Goal: Find contact information: Find contact information

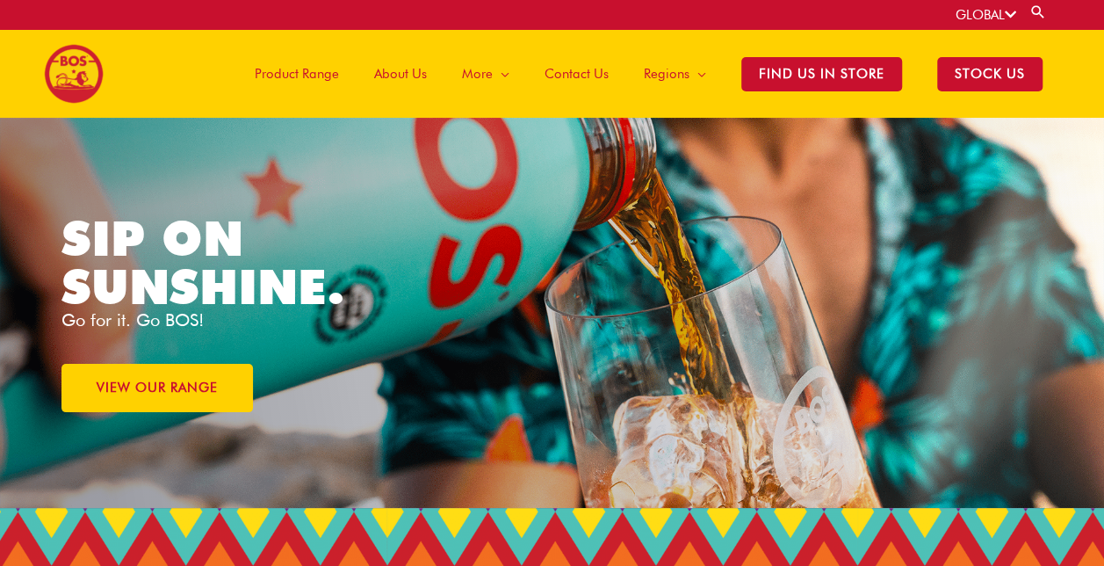
click at [596, 70] on span "Contact Us" at bounding box center [577, 73] width 64 height 53
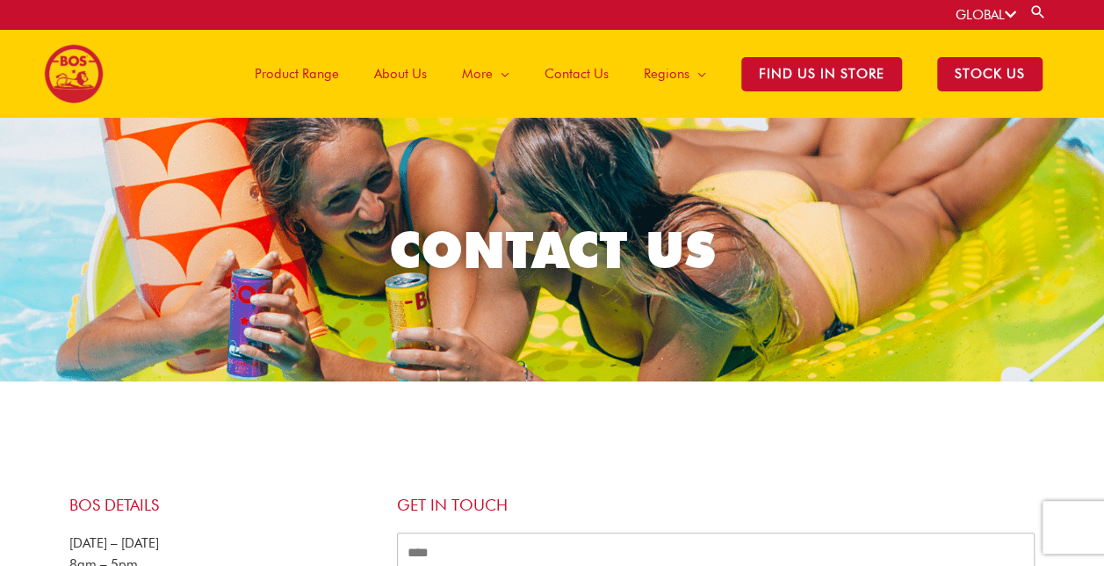
click at [414, 76] on span "About Us" at bounding box center [400, 73] width 53 height 53
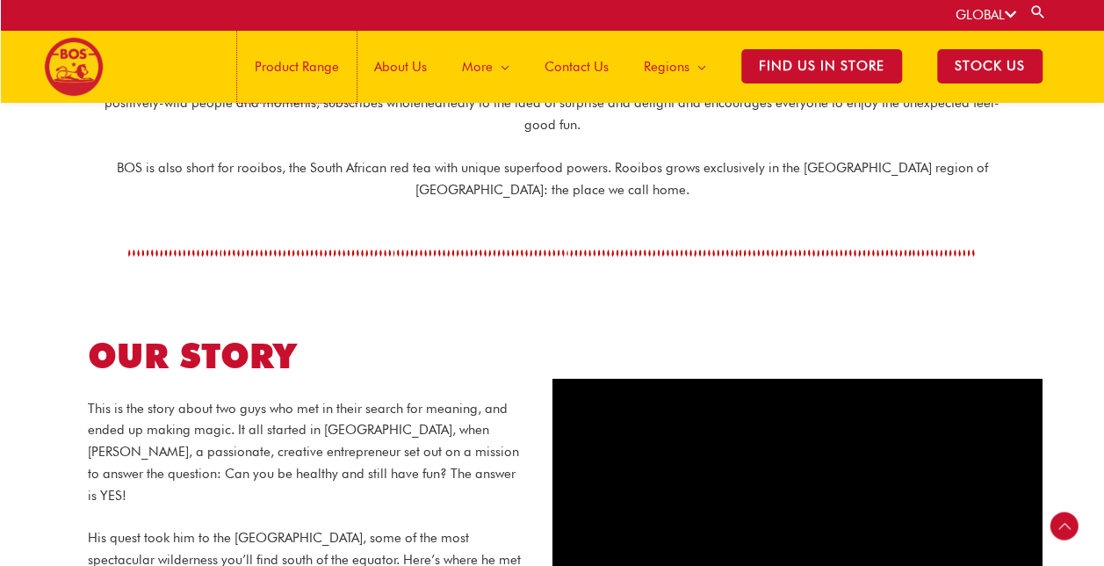
scroll to position [490, 0]
